Goal: Find specific page/section: Find specific page/section

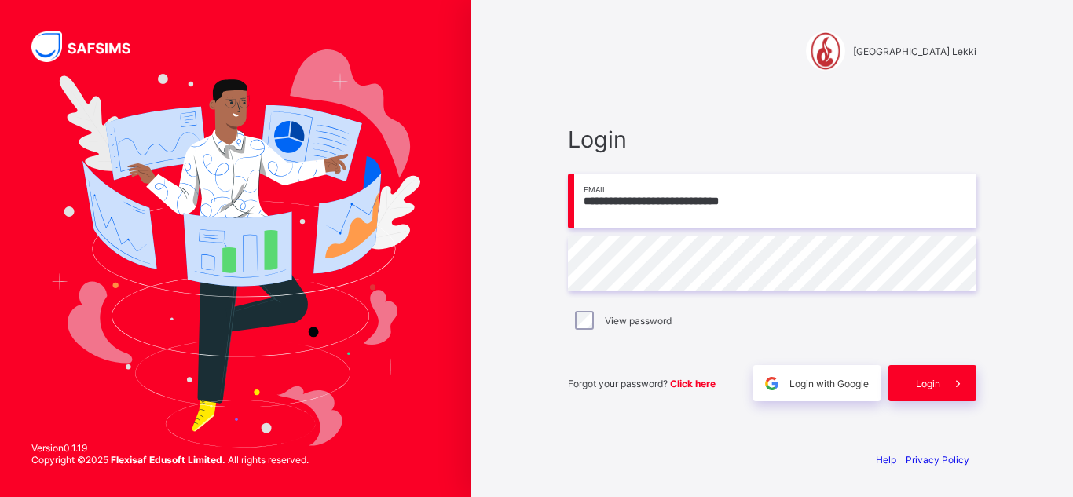
type input "**********"
click at [924, 375] on div "Login" at bounding box center [933, 383] width 88 height 36
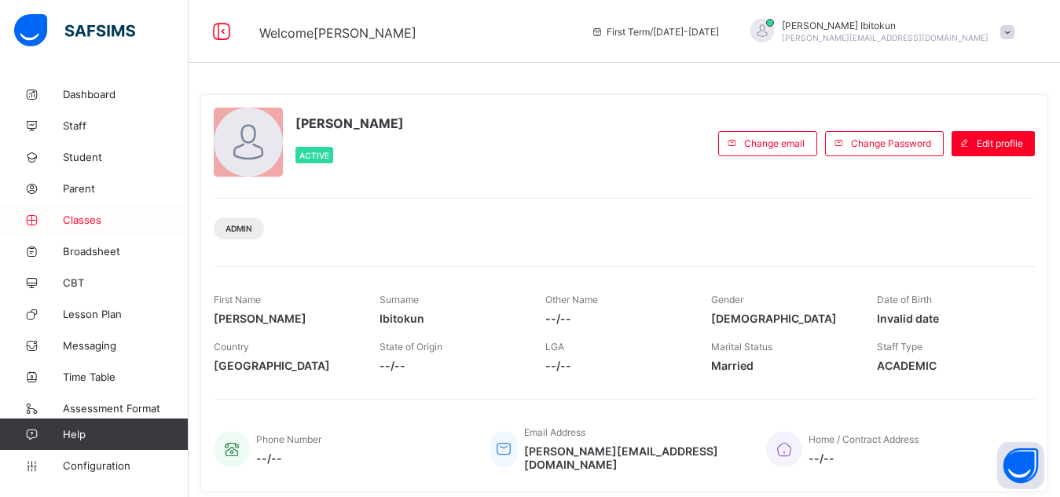
click at [94, 216] on span "Classes" at bounding box center [126, 220] width 126 height 13
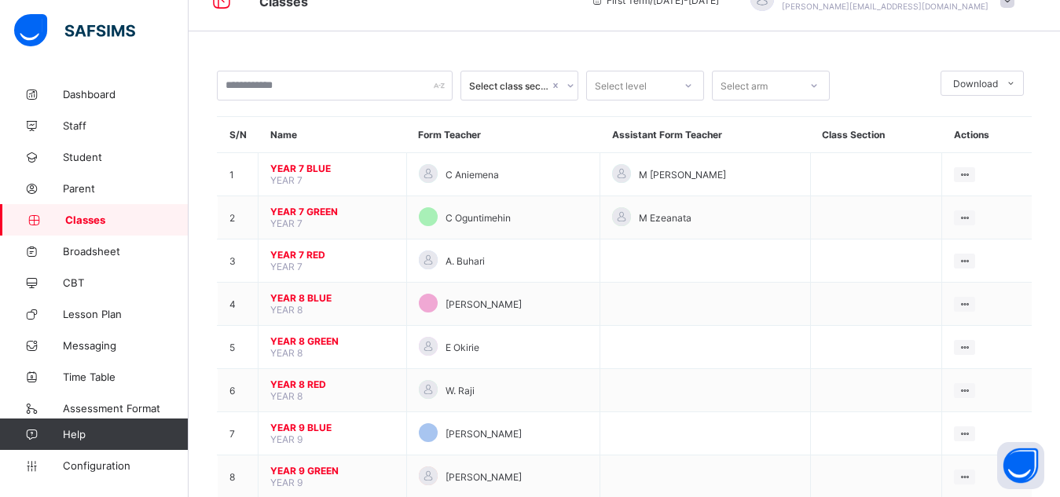
scroll to position [94, 0]
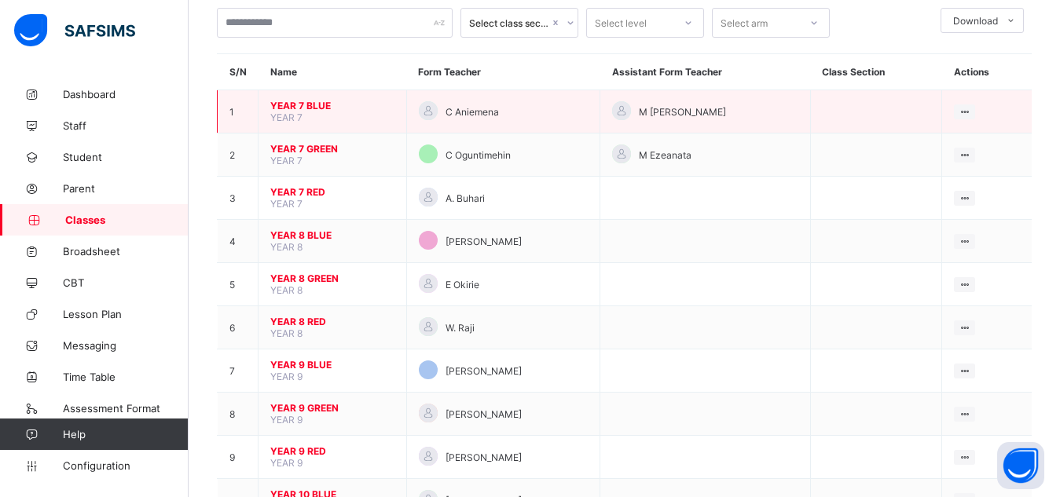
click at [292, 108] on span "YEAR 7 BLUE" at bounding box center [332, 106] width 124 height 12
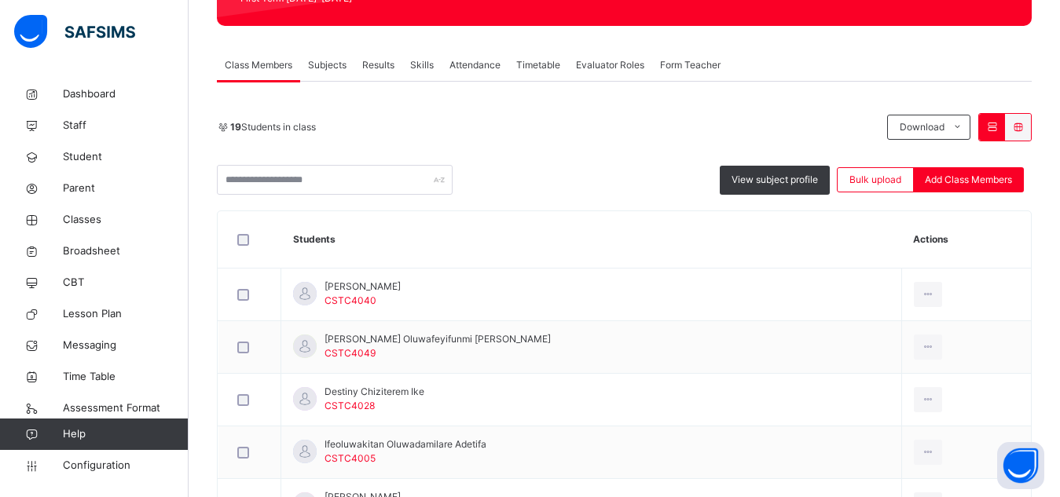
scroll to position [314, 0]
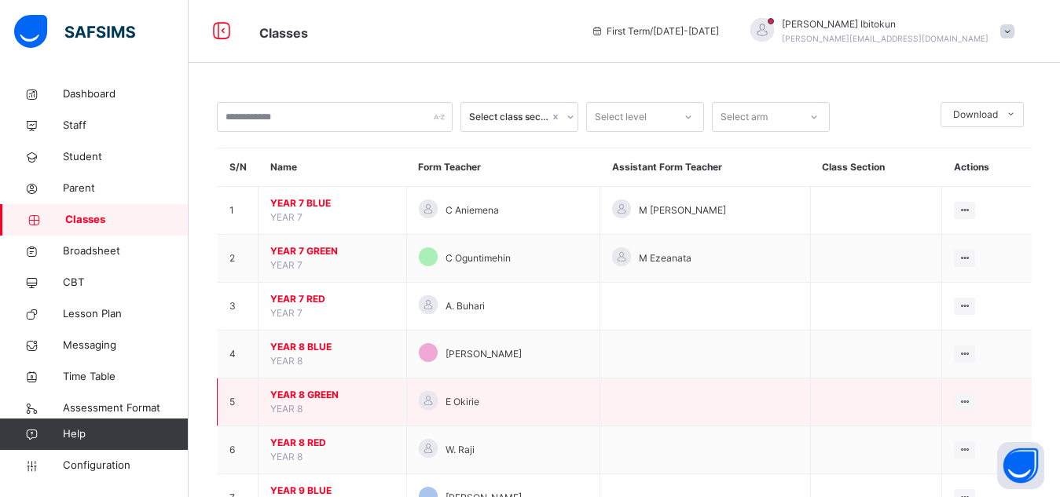
click at [300, 395] on span "YEAR 8 GREEN" at bounding box center [332, 395] width 124 height 14
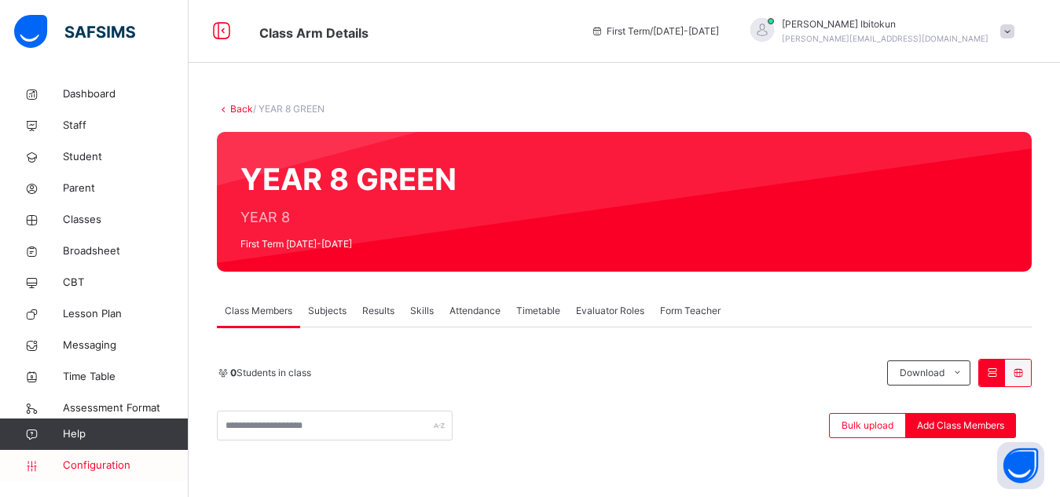
click at [95, 469] on span "Configuration" at bounding box center [125, 466] width 125 height 16
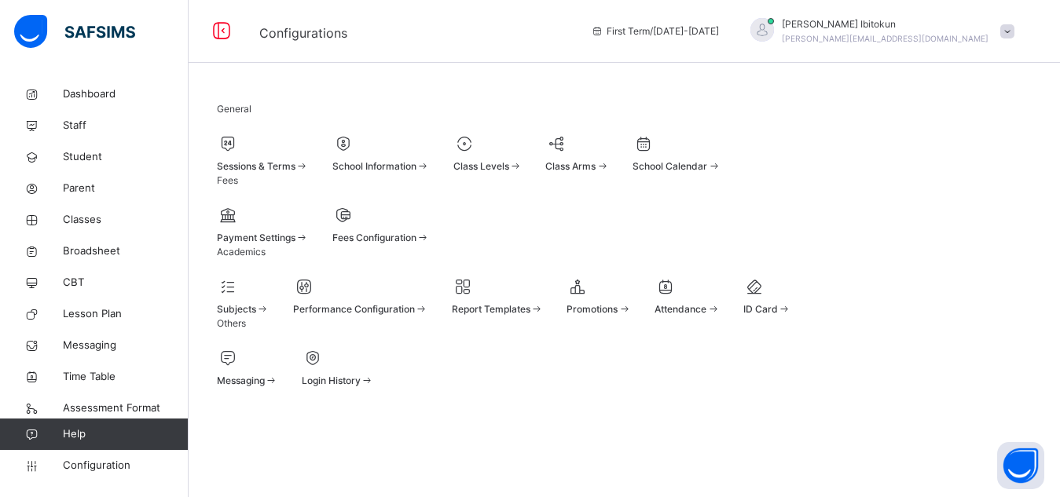
click at [618, 315] on span "Promotions" at bounding box center [592, 309] width 51 height 12
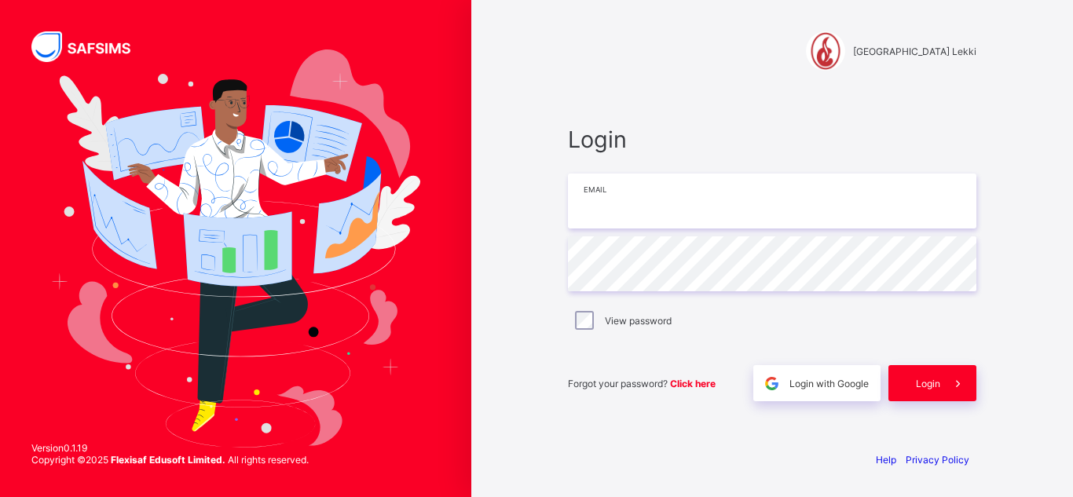
click at [684, 211] on input "email" at bounding box center [772, 201] width 409 height 55
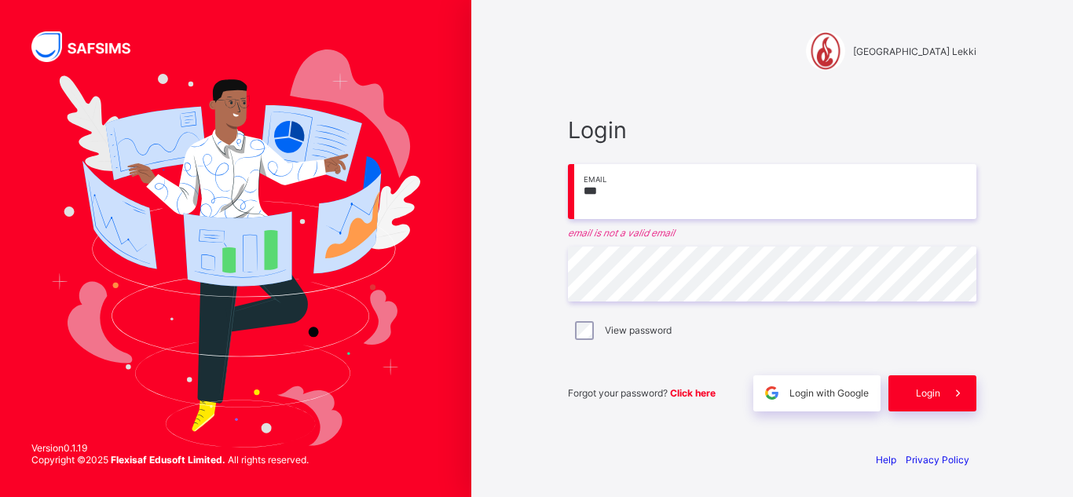
type input "***"
